Goal: Task Accomplishment & Management: Complete application form

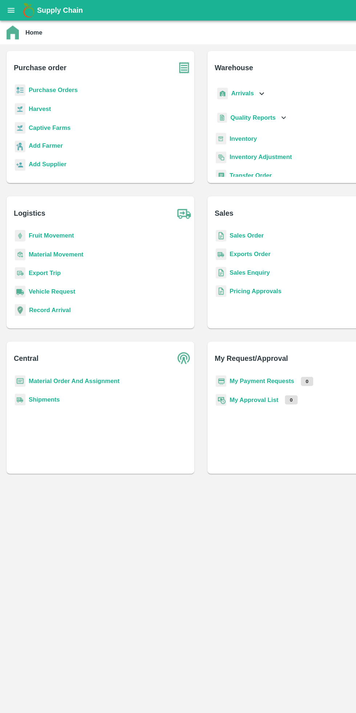
click at [10, 9] on icon "open drawer" at bounding box center [10, 9] width 6 height 4
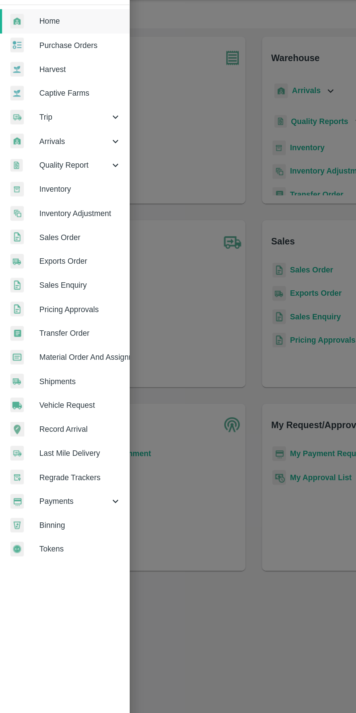
click at [38, 105] on span "Trip" at bounding box center [52, 101] width 49 height 8
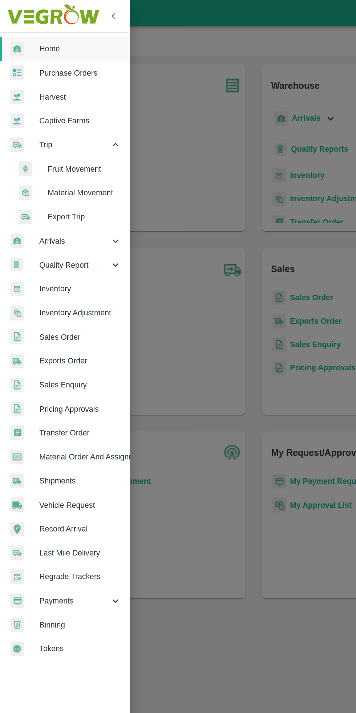
click at [72, 135] on span "Material Movement" at bounding box center [59, 135] width 52 height 8
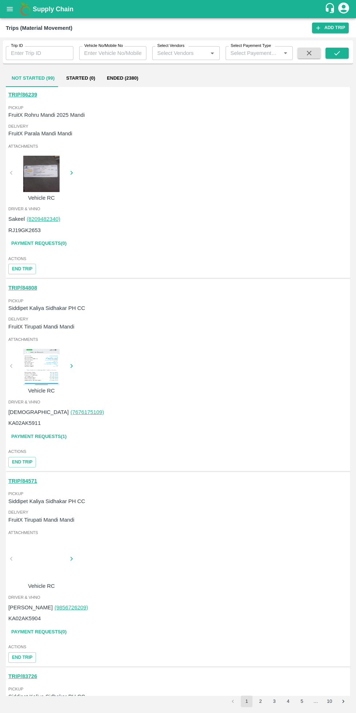
click at [338, 28] on link "Add Trip" at bounding box center [330, 28] width 37 height 11
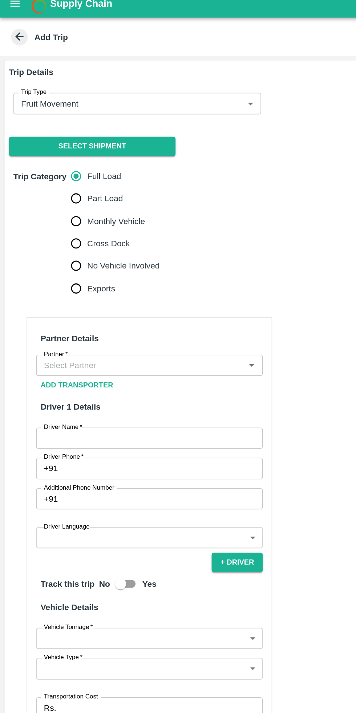
click at [125, 72] on body "Supply Chain Add Trip Select Shipment Trip Details Trip Type Fruit Movement 1 T…" at bounding box center [178, 356] width 356 height 713
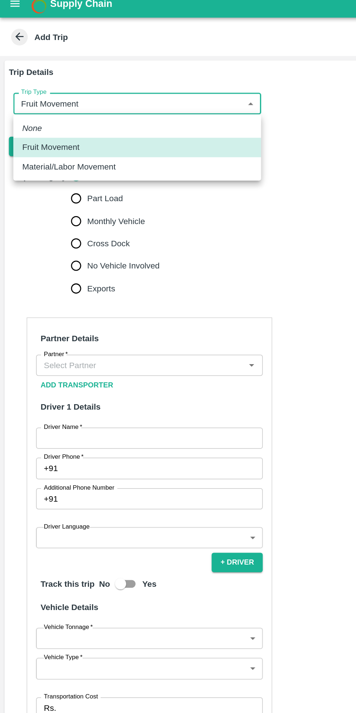
click at [72, 115] on p "Material/Labor Movement" at bounding box center [45, 116] width 61 height 8
type input "2"
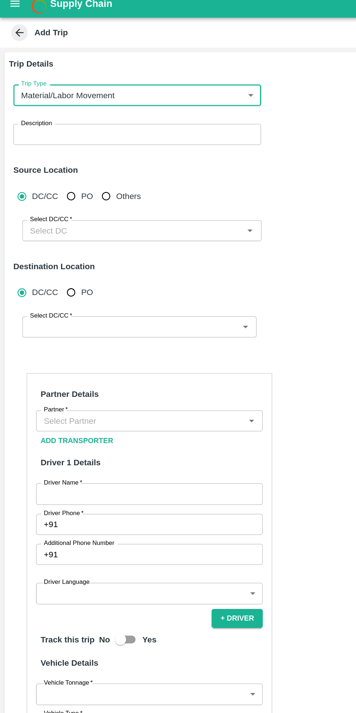
click at [72, 96] on textarea "Description" at bounding box center [90, 95] width 152 height 8
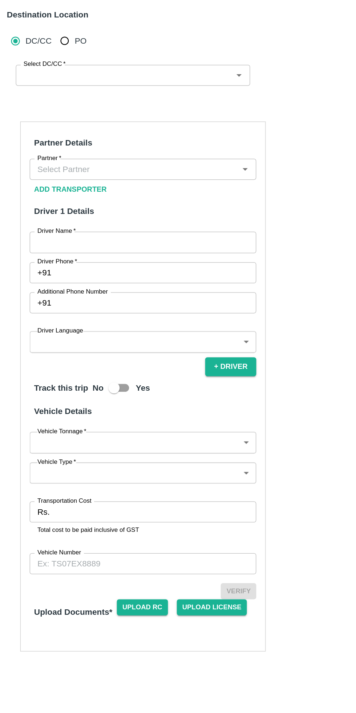
click at [51, 285] on input "Partner   *" at bounding box center [92, 281] width 132 height 9
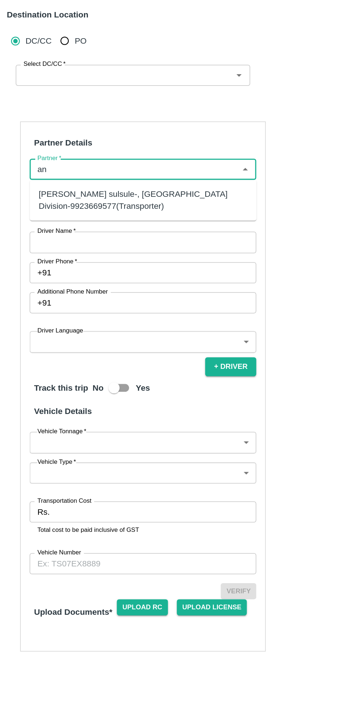
type input "a"
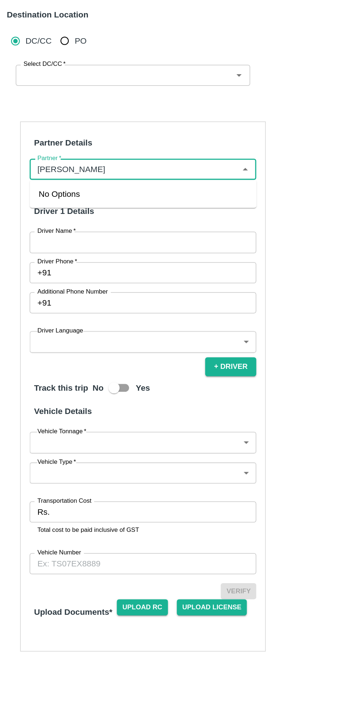
click at [105, 280] on input "Partner   *" at bounding box center [92, 281] width 132 height 9
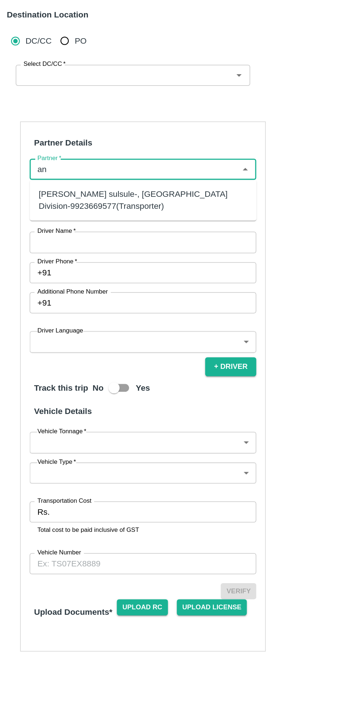
type input "a"
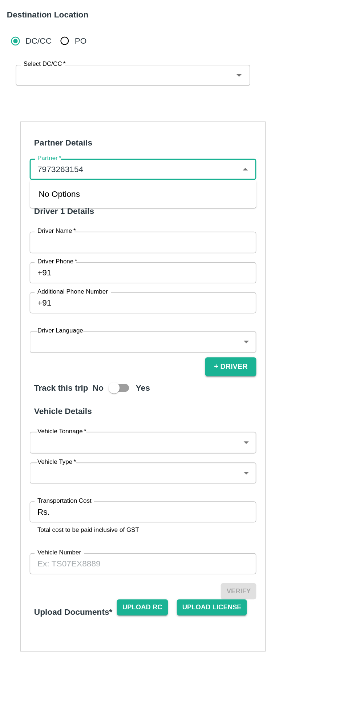
click at [139, 280] on input "Partner   *" at bounding box center [92, 281] width 132 height 9
type input "7973263154"
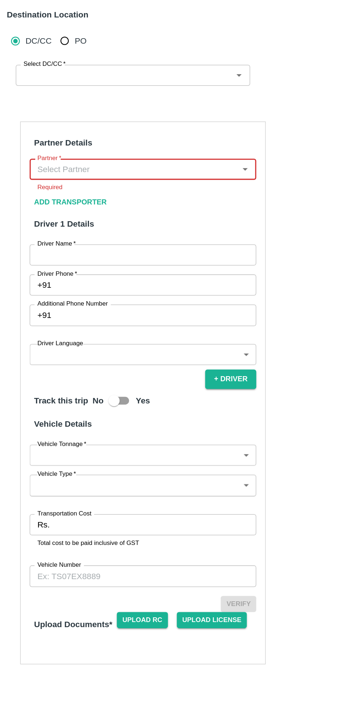
click at [103, 284] on input "Partner   *" at bounding box center [92, 281] width 132 height 9
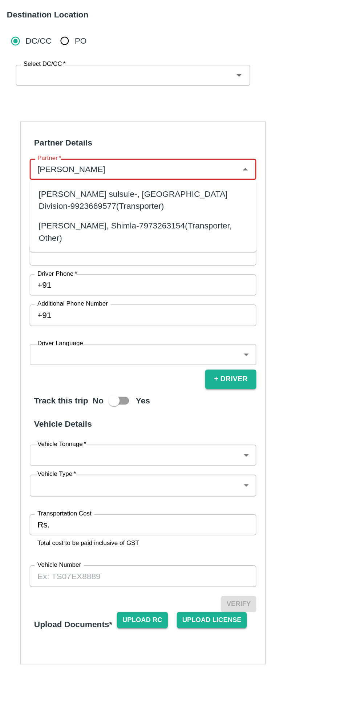
click at [91, 326] on div "Anita Devi-KUMARSAIN, Shimla-7973263154(Transporter, Other)" at bounding box center [97, 322] width 137 height 16
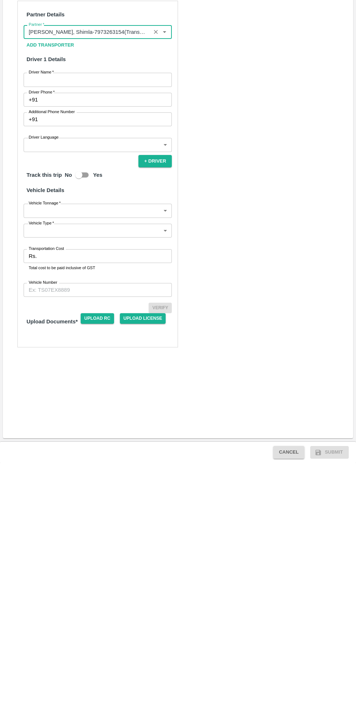
type input "Anita Devi-KUMARSAIN, Shimla-7973263154(Transporter, Other)"
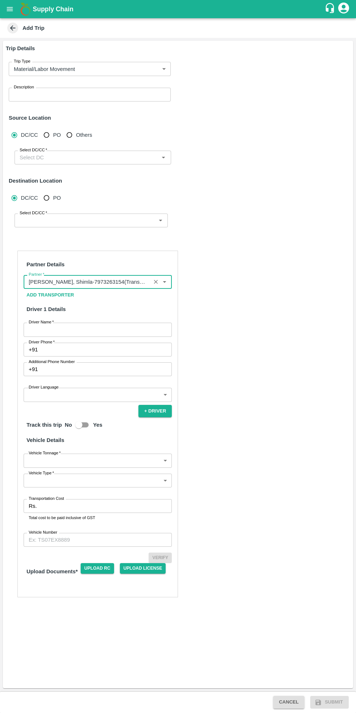
click at [15, 8] on button "open drawer" at bounding box center [9, 9] width 17 height 17
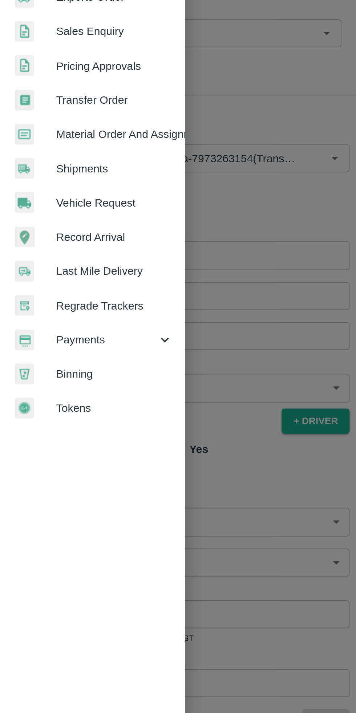
click at [49, 370] on span "Payments" at bounding box center [52, 371] width 49 height 8
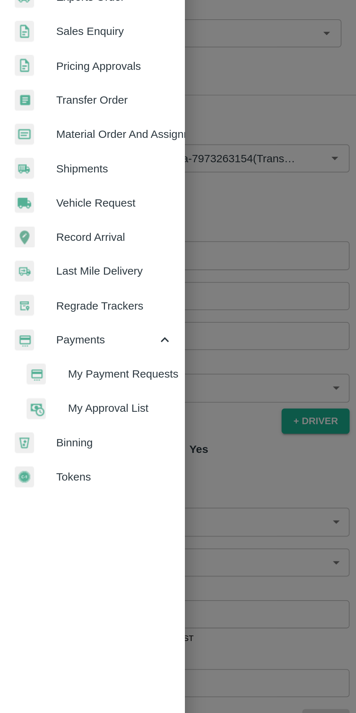
click at [70, 389] on span "My Payment Requests" at bounding box center [59, 388] width 52 height 8
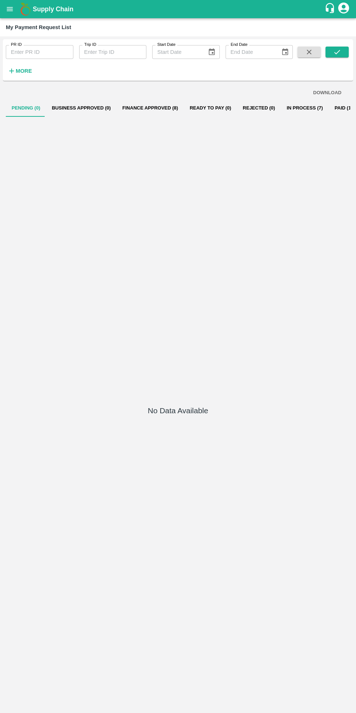
click at [289, 115] on button "In Process (7)" at bounding box center [305, 107] width 48 height 17
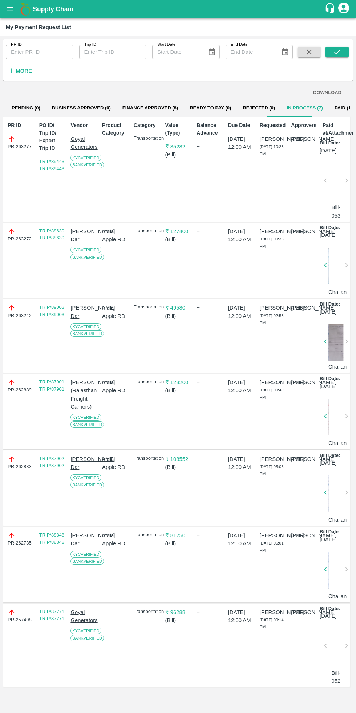
click at [155, 108] on button "Finance Approved (8)" at bounding box center [150, 107] width 67 height 17
